Goal: Task Accomplishment & Management: Complete application form

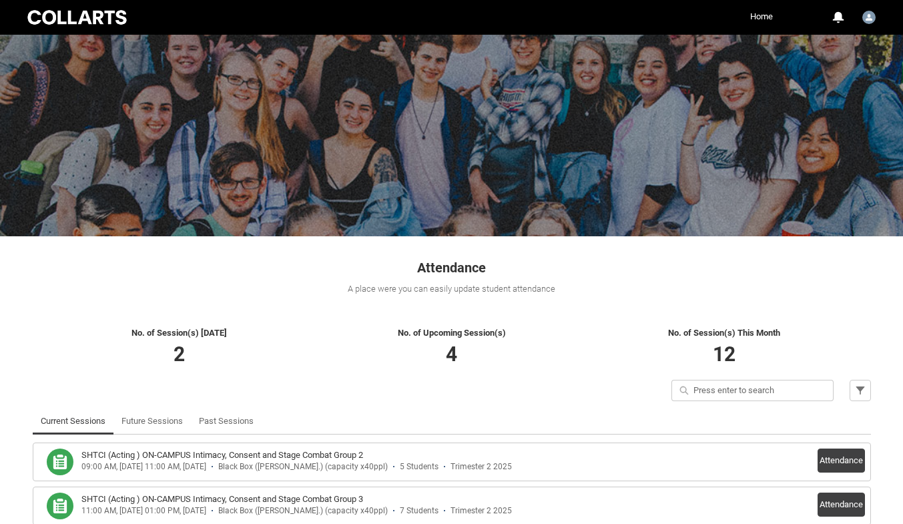
scroll to position [85, 0]
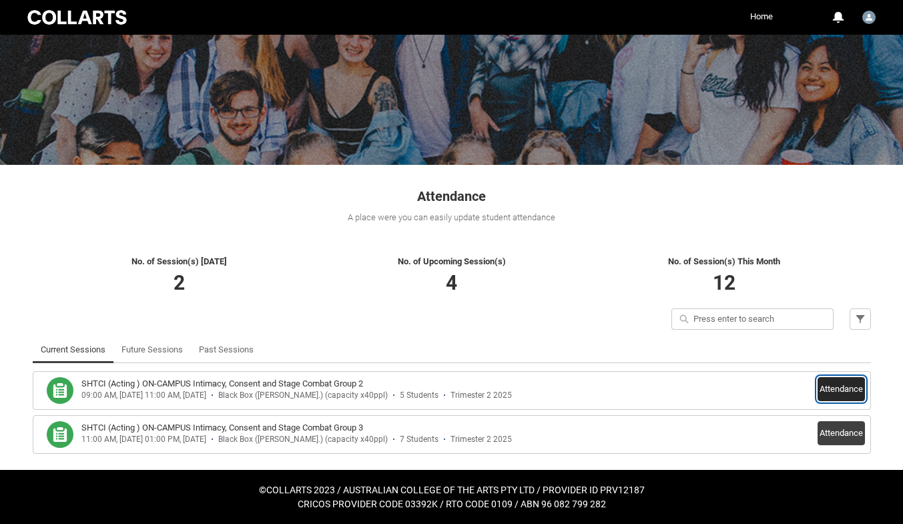
click at [830, 383] on button "Attendance" at bounding box center [841, 389] width 47 height 24
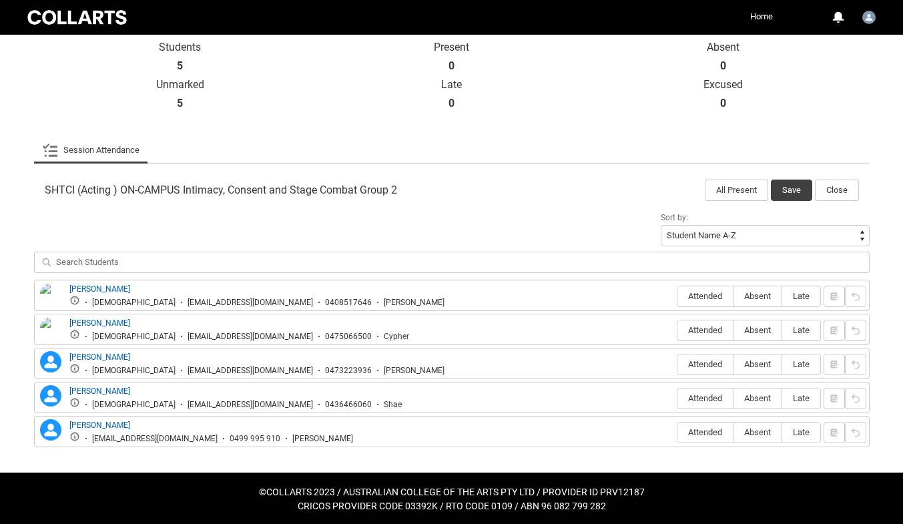
scroll to position [303, 0]
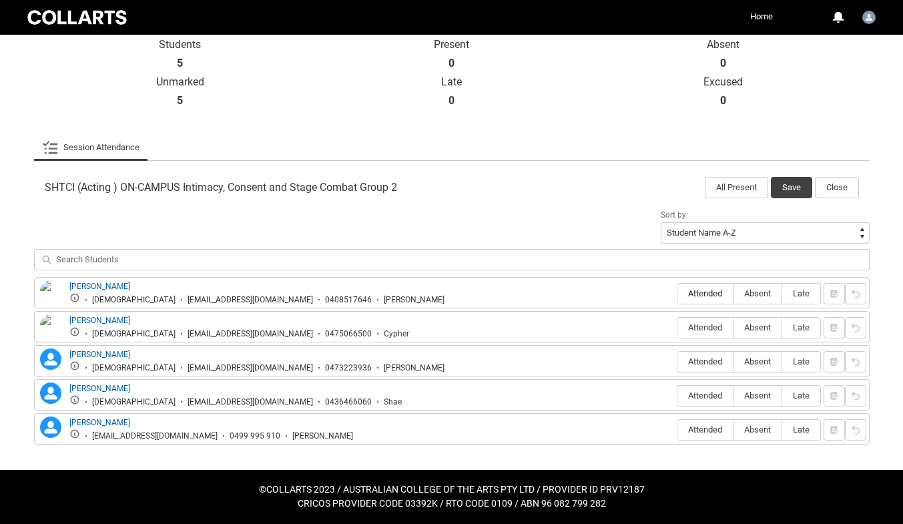
click at [698, 291] on span "Attended" at bounding box center [705, 293] width 55 height 10
click at [678, 293] on input "Attended" at bounding box center [677, 293] width 1 height 1
type lightning-radio-group "Attended"
radio input "true"
click at [703, 331] on span "Attended" at bounding box center [705, 327] width 55 height 10
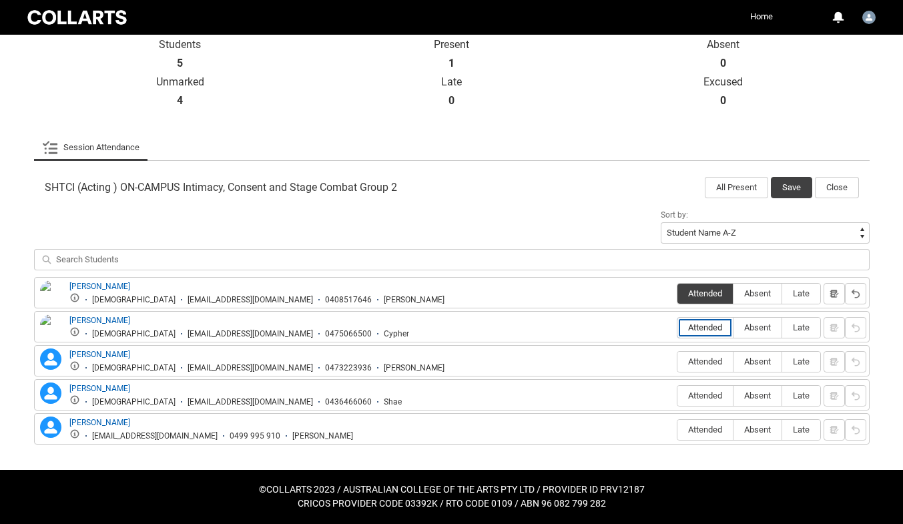
click at [678, 328] on input "Attended" at bounding box center [677, 327] width 1 height 1
type lightning-radio-group "Attended"
radio input "true"
click at [706, 355] on label "Attended" at bounding box center [705, 362] width 55 height 21
click at [678, 361] on input "Attended" at bounding box center [677, 361] width 1 height 1
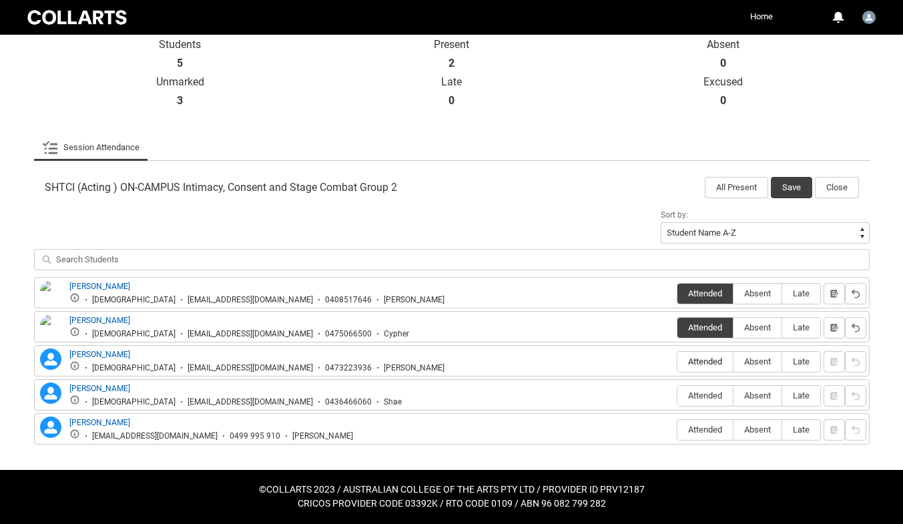
type lightning-radio-group "Attended"
radio input "true"
click at [708, 393] on span "Attended" at bounding box center [705, 396] width 55 height 10
click at [678, 395] on input "Attended" at bounding box center [677, 395] width 1 height 1
type lightning-radio-group "Attended"
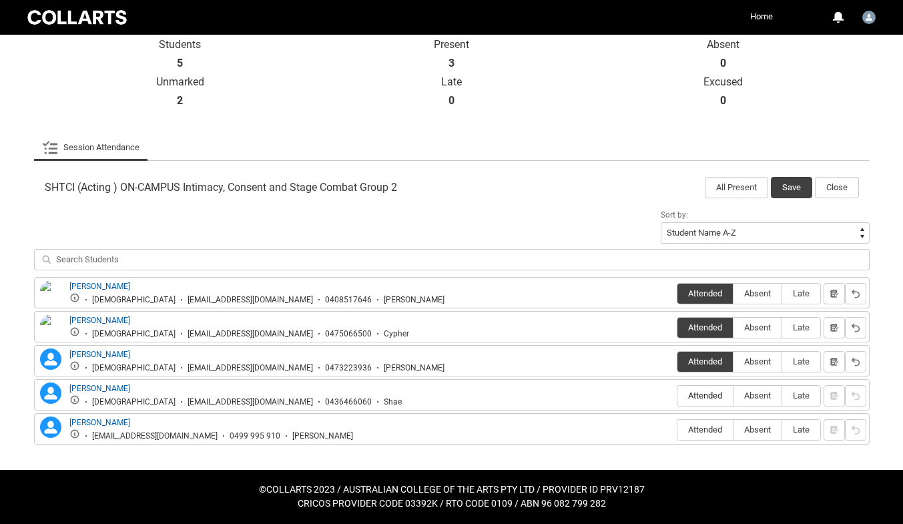
radio input "true"
click at [788, 179] on button "Save" at bounding box center [791, 187] width 41 height 21
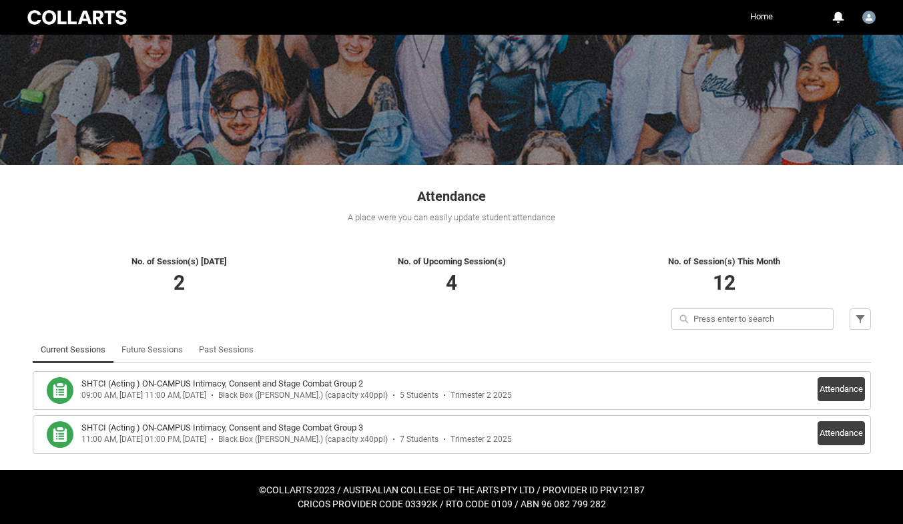
scroll to position [85, 0]
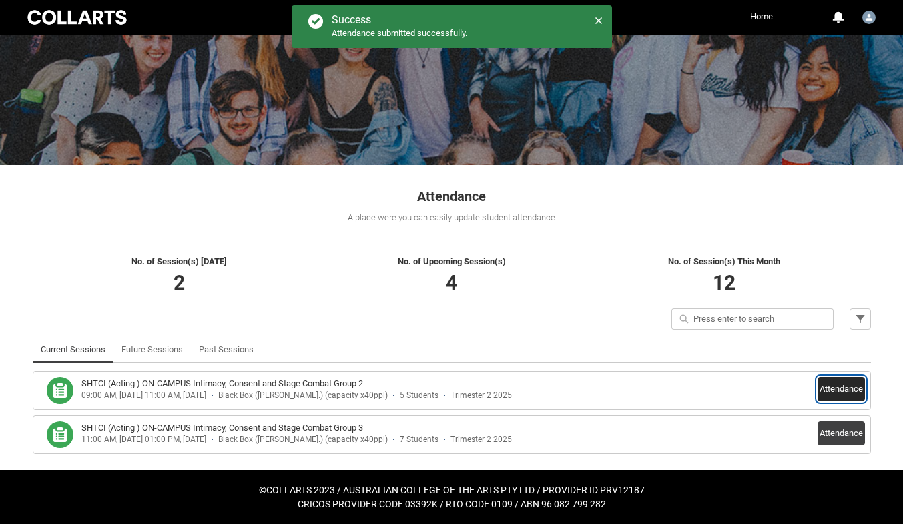
click at [838, 385] on button "Attendance" at bounding box center [841, 389] width 47 height 24
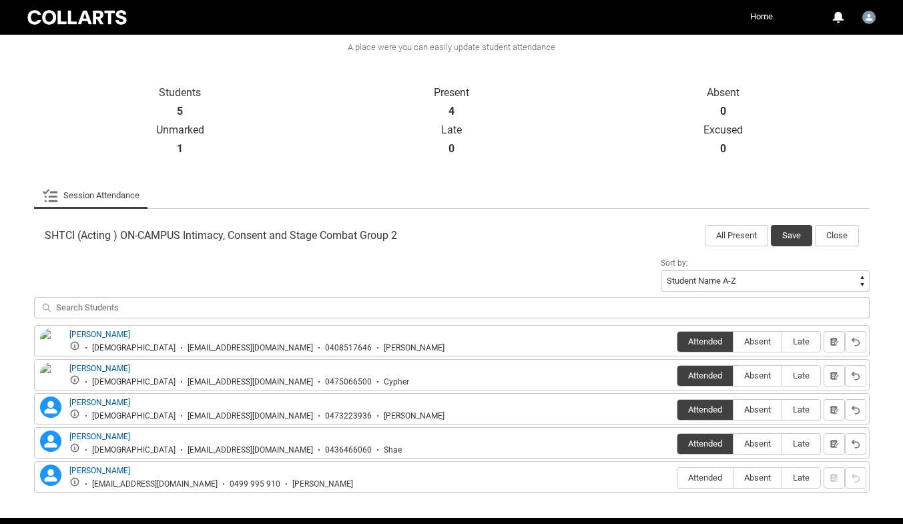
scroll to position [303, 0]
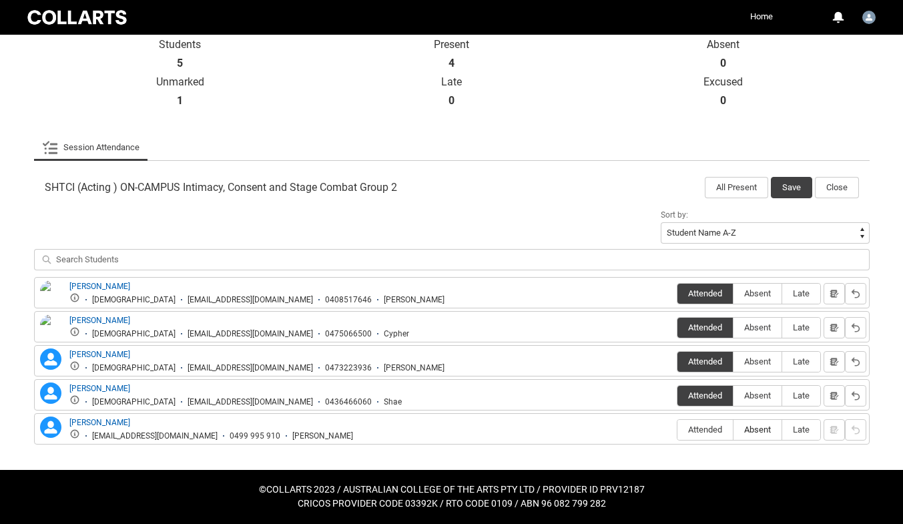
click at [766, 420] on label "Absent" at bounding box center [758, 430] width 48 height 21
click at [734, 429] on input "Absent" at bounding box center [733, 429] width 1 height 1
type lightning-radio-group "Absent"
radio input "true"
click at [787, 180] on button "Save" at bounding box center [791, 187] width 41 height 21
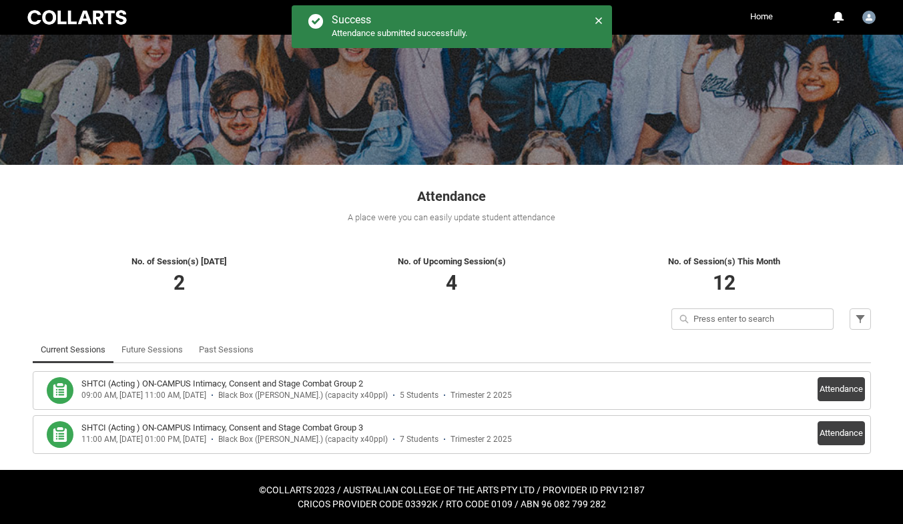
scroll to position [85, 0]
click at [827, 438] on button "Attendance" at bounding box center [841, 433] width 47 height 24
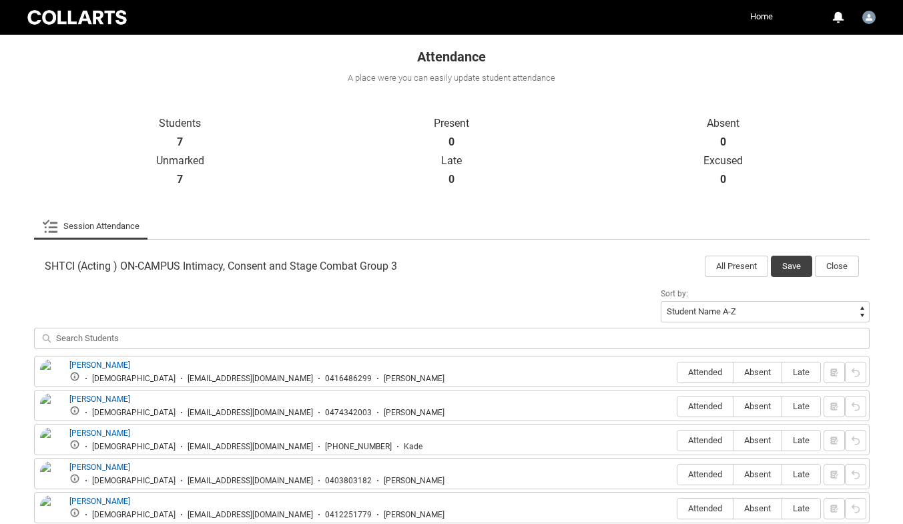
scroll to position [371, 0]
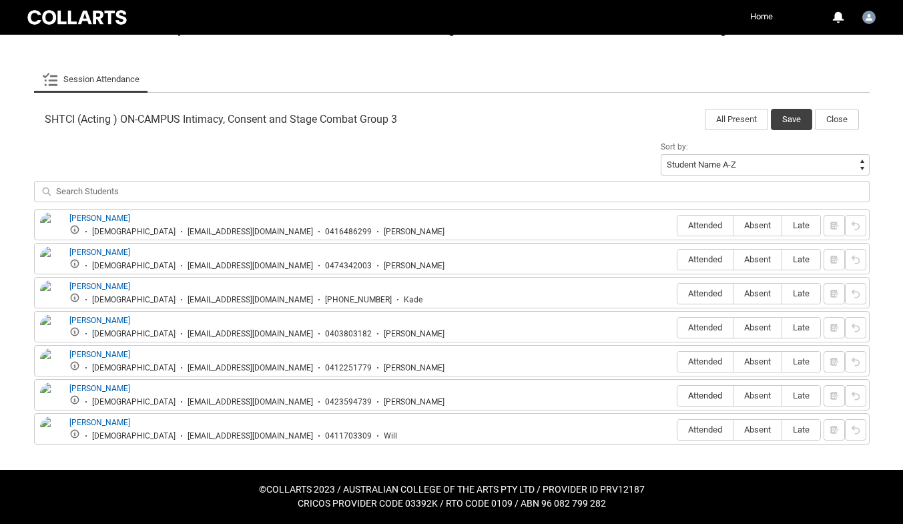
click at [707, 393] on span "Attended" at bounding box center [705, 396] width 55 height 10
click at [678, 395] on input "Attended" at bounding box center [677, 395] width 1 height 1
type lightning-radio-group "Attended"
radio input "true"
click at [706, 264] on span "Attended" at bounding box center [705, 259] width 55 height 10
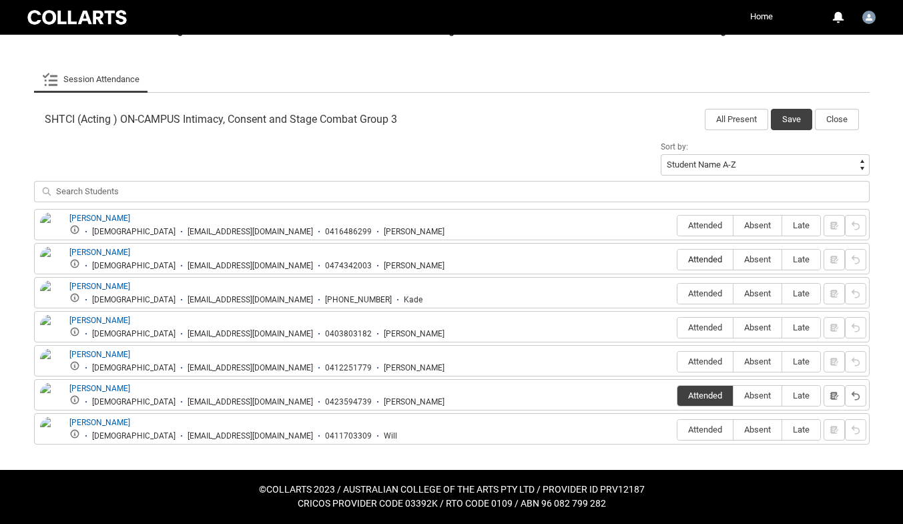
click at [678, 260] on input "Attended" at bounding box center [677, 259] width 1 height 1
type lightning-radio-group "Attended"
radio input "true"
click at [764, 291] on span "Absent" at bounding box center [758, 293] width 48 height 10
click at [734, 293] on input "Absent" at bounding box center [733, 293] width 1 height 1
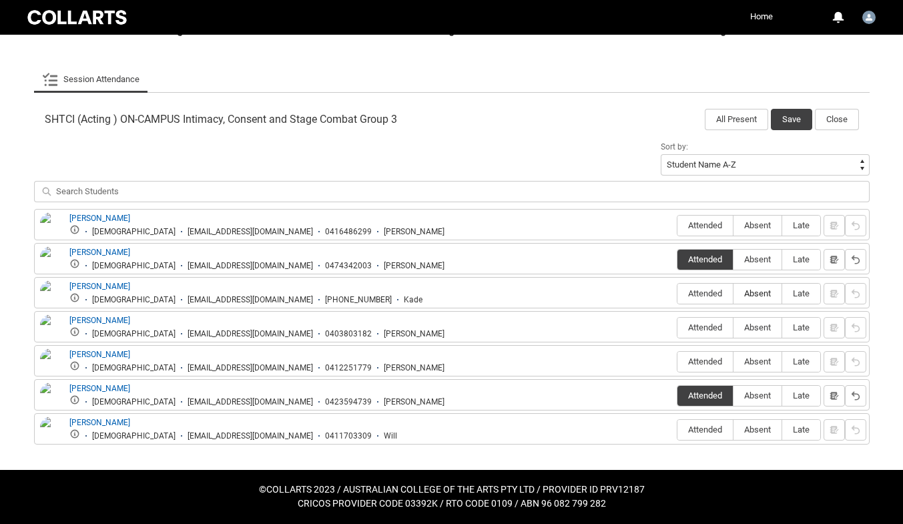
type lightning-radio-group "Absent"
radio input "true"
click at [706, 431] on span "Attended" at bounding box center [705, 430] width 55 height 10
click at [678, 430] on input "Attended" at bounding box center [677, 429] width 1 height 1
type lightning-radio-group "Attended"
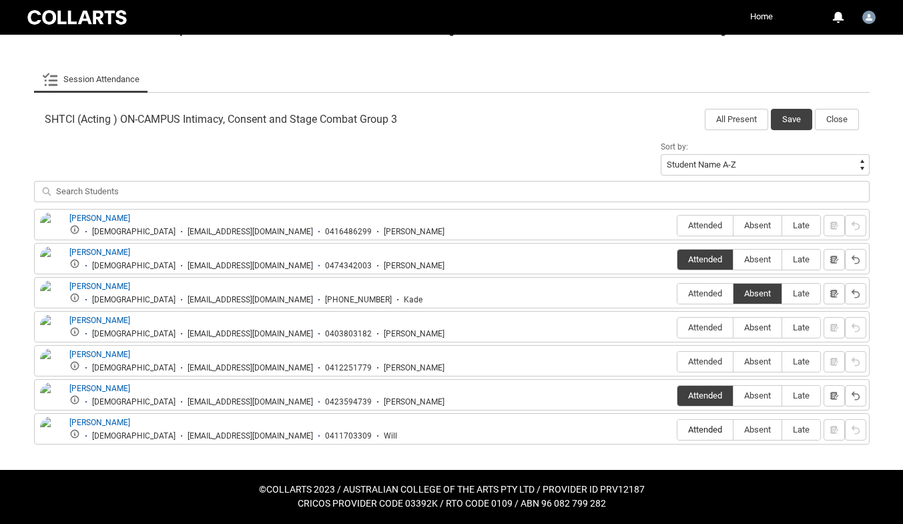
radio input "true"
click at [707, 364] on span "Attended" at bounding box center [705, 362] width 55 height 10
click at [678, 362] on input "Attended" at bounding box center [677, 361] width 1 height 1
type lightning-radio-group "Attended"
radio input "true"
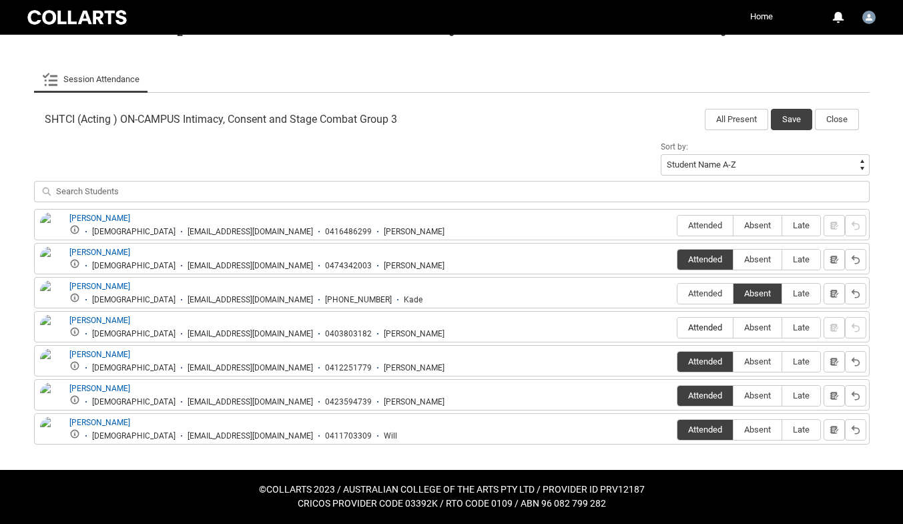
click at [708, 332] on span "Attended" at bounding box center [705, 327] width 55 height 10
click at [678, 328] on input "Attended" at bounding box center [677, 327] width 1 height 1
type lightning-radio-group "Attended"
radio input "true"
click at [713, 228] on span "Attended" at bounding box center [705, 225] width 55 height 10
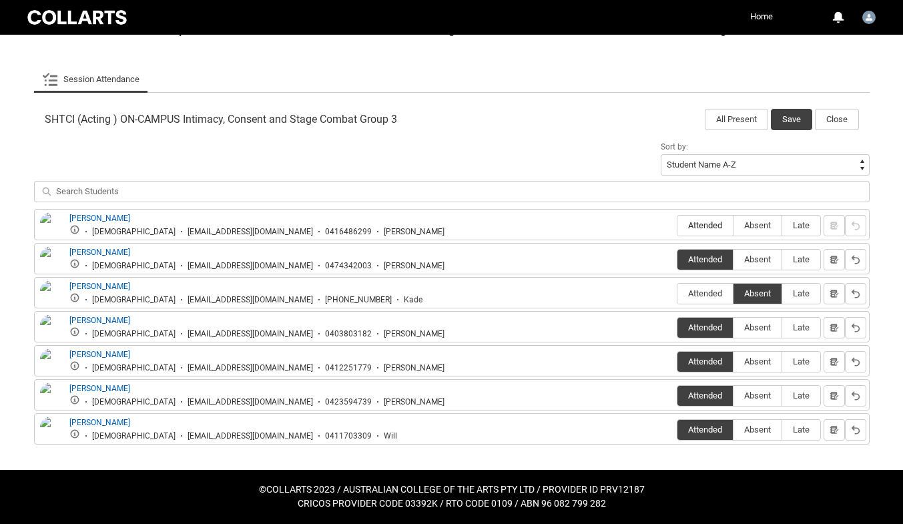
click at [678, 226] on input "Attended" at bounding box center [677, 225] width 1 height 1
type lightning-radio-group "Attended"
radio input "true"
click at [785, 126] on button "Save" at bounding box center [791, 119] width 41 height 21
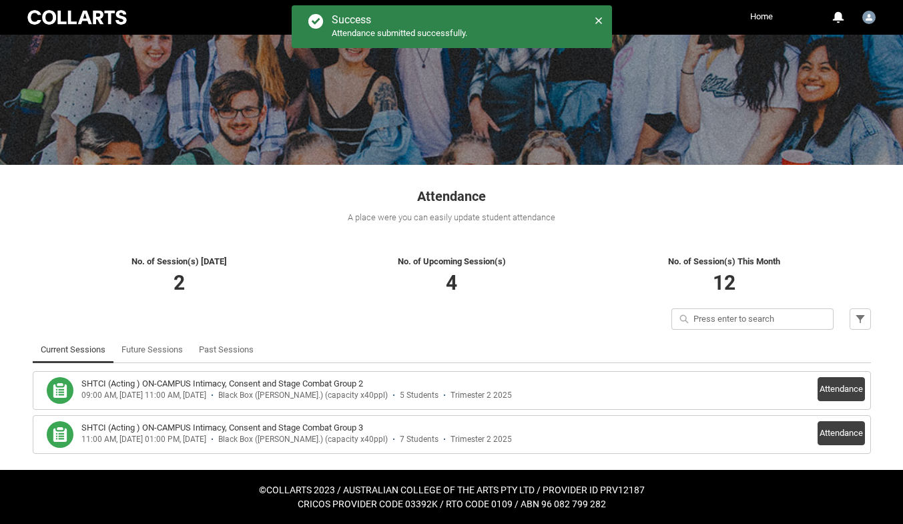
scroll to position [85, 0]
